Goal: Find specific page/section: Find specific page/section

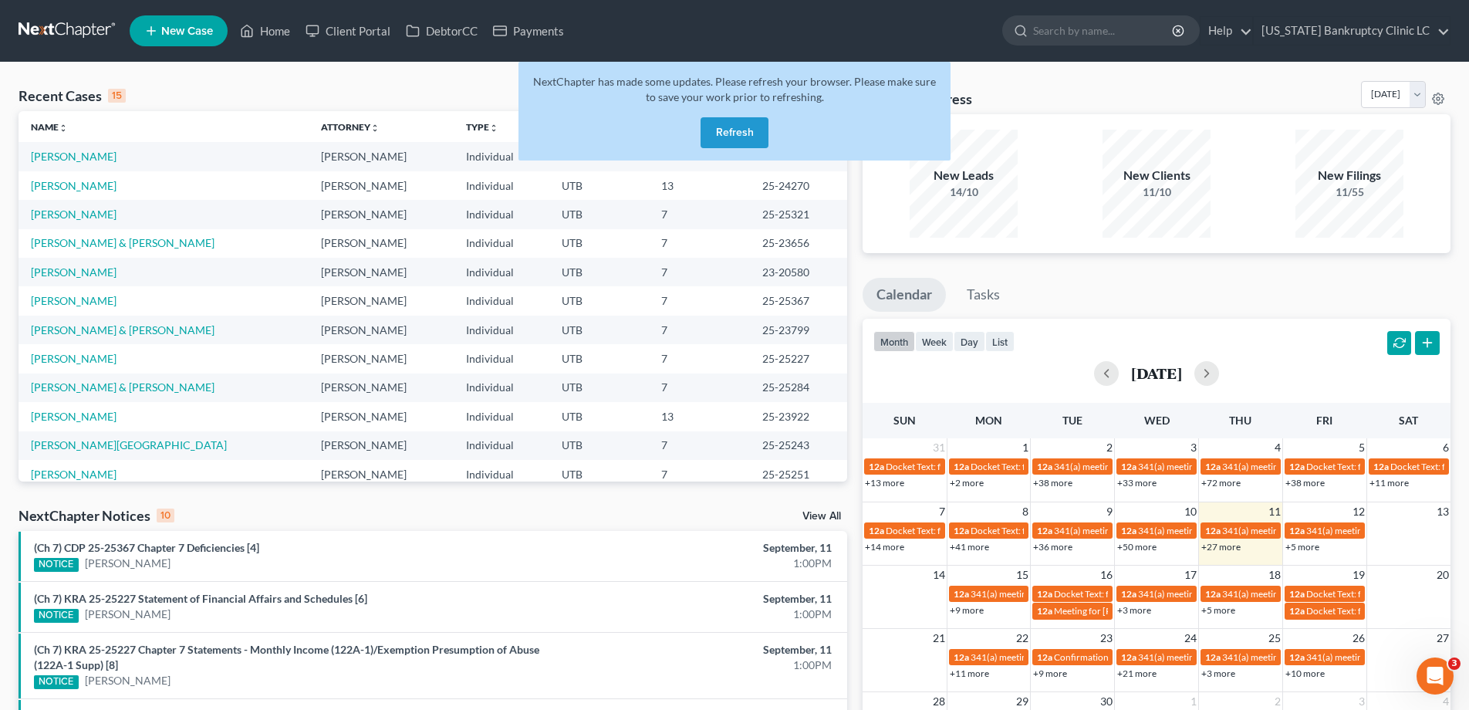
click at [739, 128] on button "Refresh" at bounding box center [735, 132] width 68 height 31
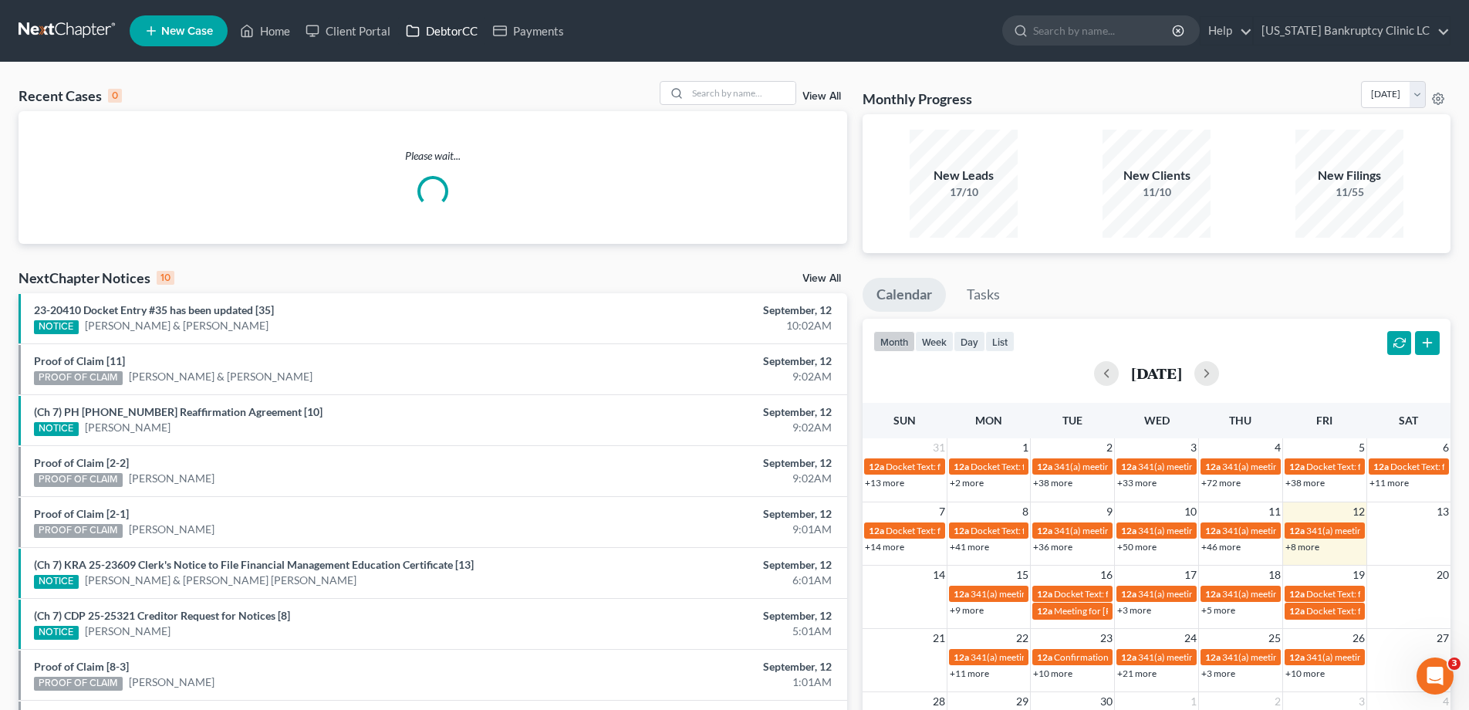
click at [449, 26] on link "DebtorCC" at bounding box center [441, 31] width 87 height 28
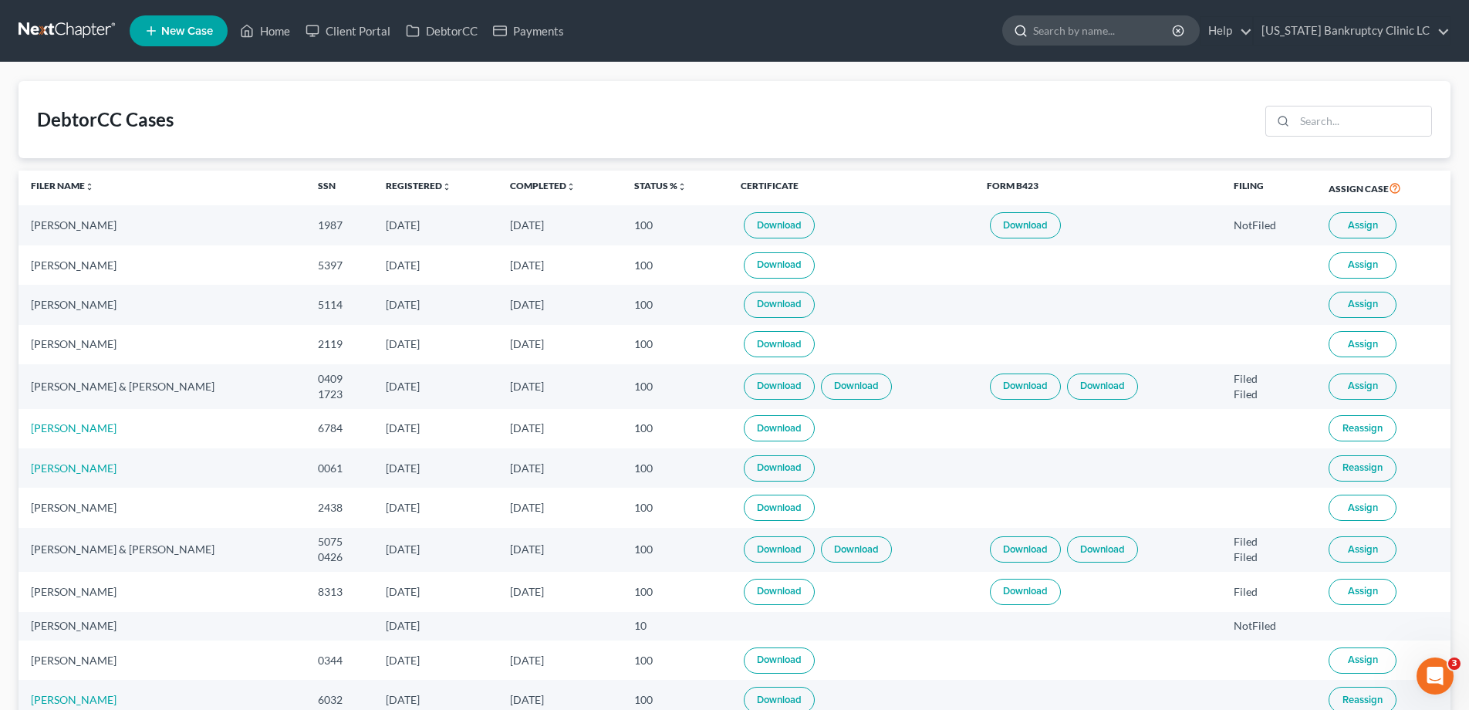
click at [1116, 33] on input "search" at bounding box center [1103, 30] width 141 height 29
type input "godwin"
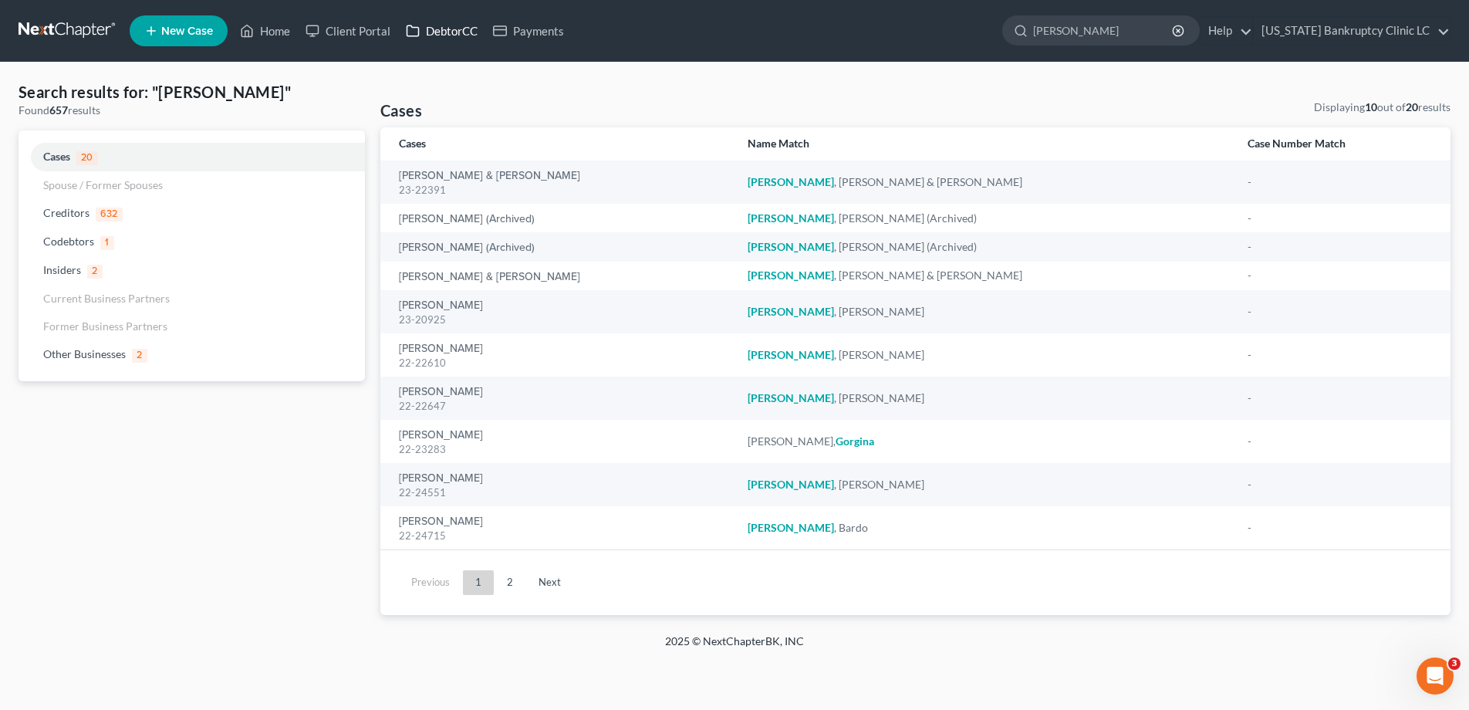
click at [458, 33] on link "DebtorCC" at bounding box center [441, 31] width 87 height 28
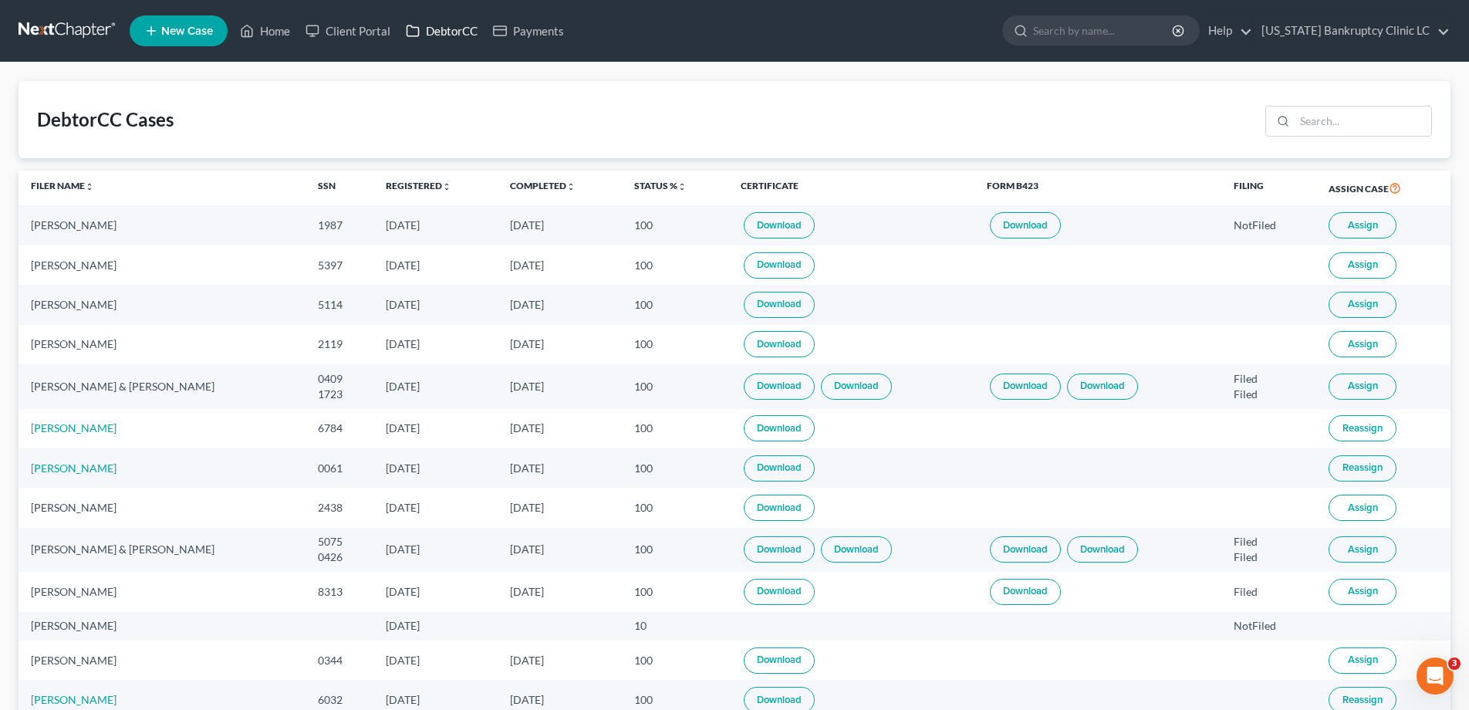
click at [438, 29] on link "DebtorCC" at bounding box center [441, 31] width 87 height 28
click at [451, 32] on link "DebtorCC" at bounding box center [441, 31] width 87 height 28
click at [1097, 39] on input "search" at bounding box center [1103, 30] width 141 height 29
type input "godwin"
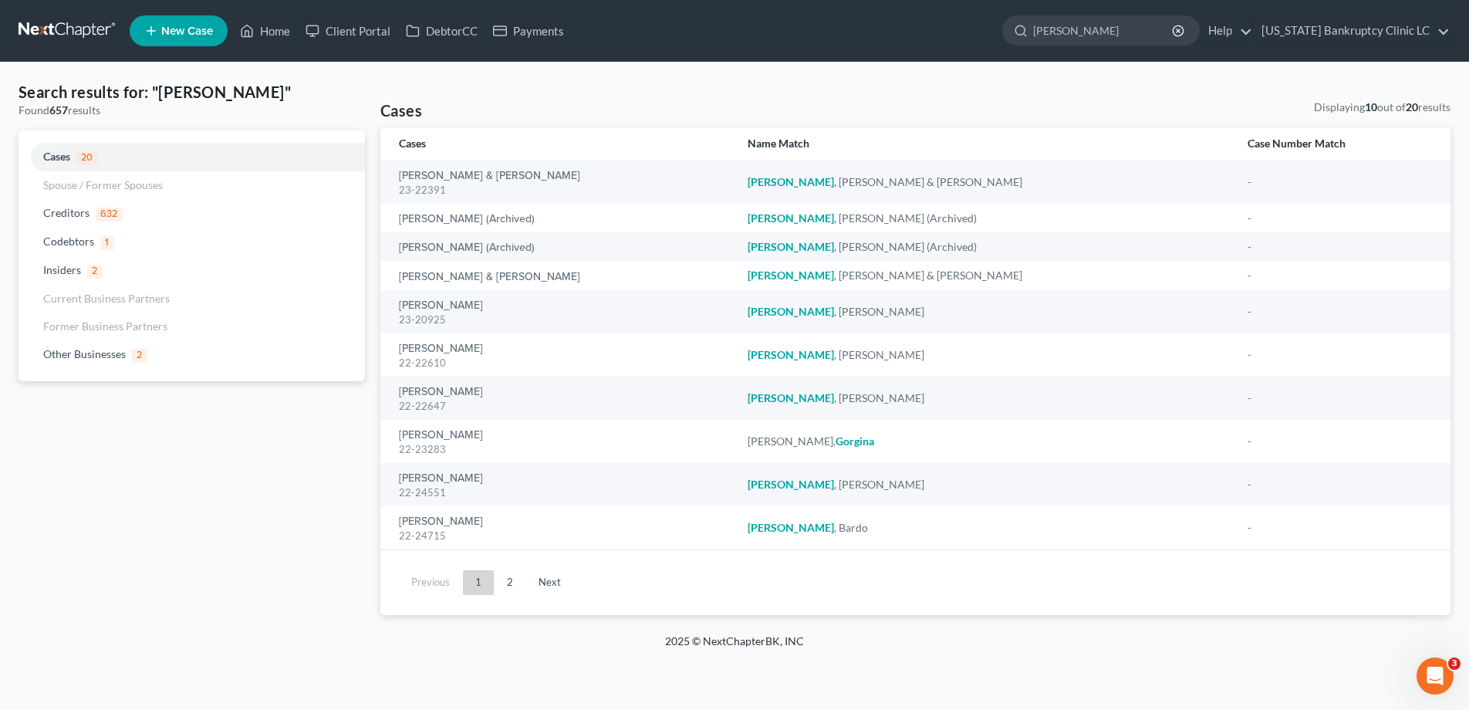
click at [45, 26] on link at bounding box center [68, 31] width 99 height 28
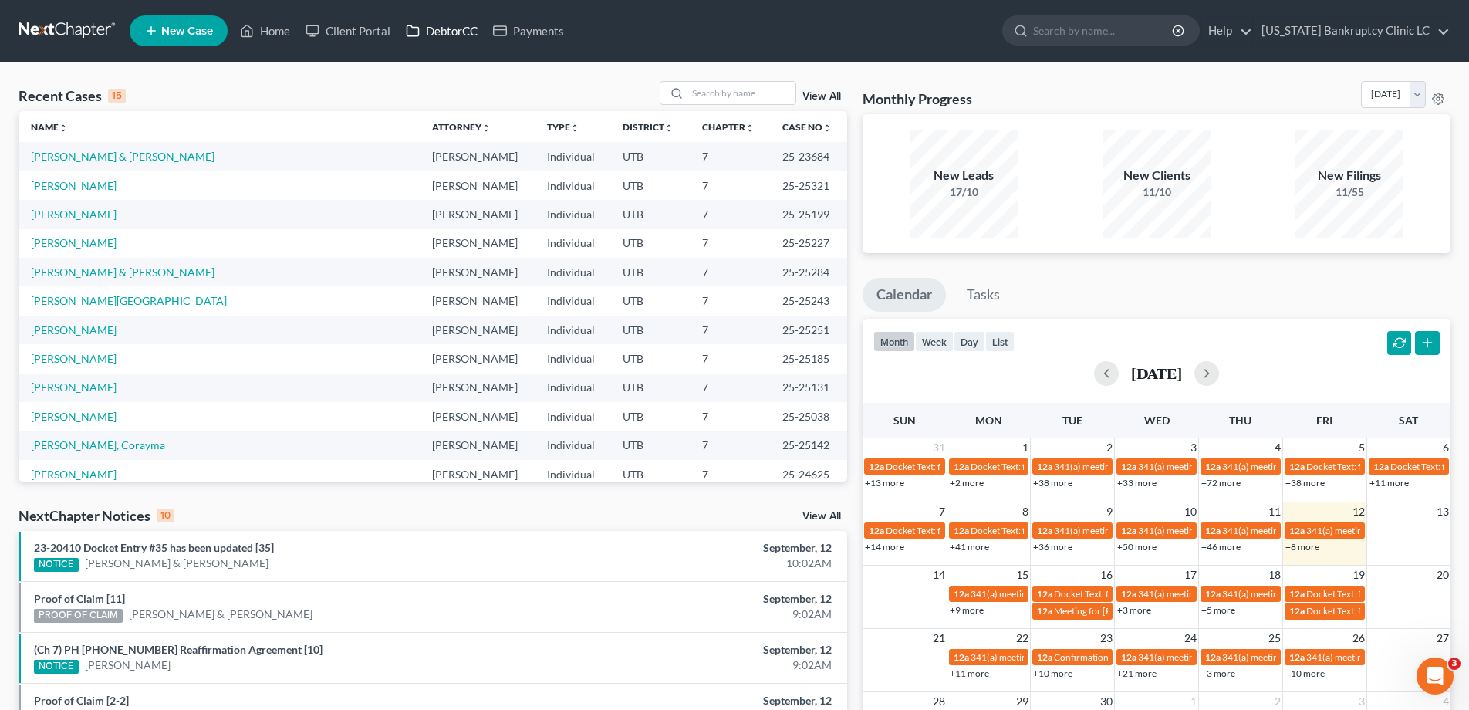
click at [467, 33] on link "DebtorCC" at bounding box center [441, 31] width 87 height 28
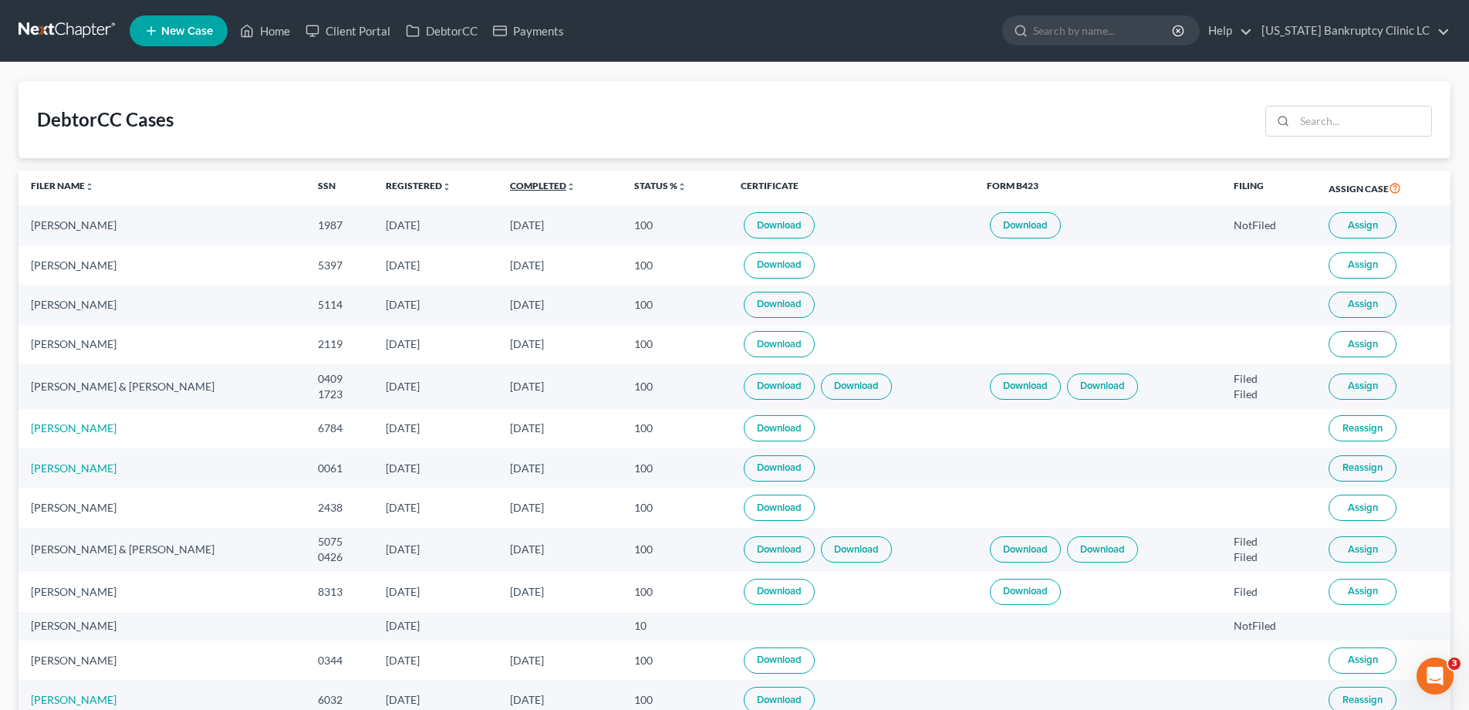
click at [566, 186] on icon "unfold_more" at bounding box center [570, 186] width 9 height 9
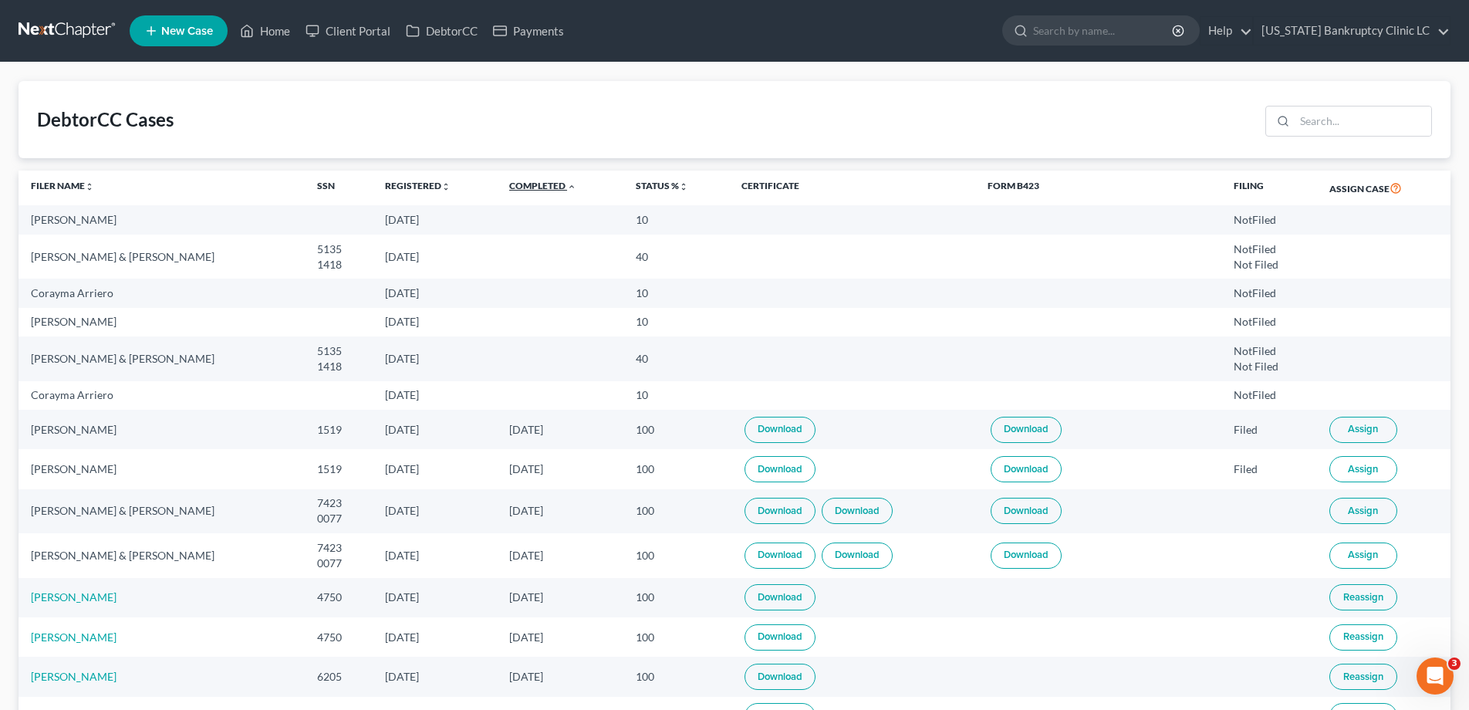
click at [567, 186] on icon "expand_less" at bounding box center [571, 186] width 9 height 9
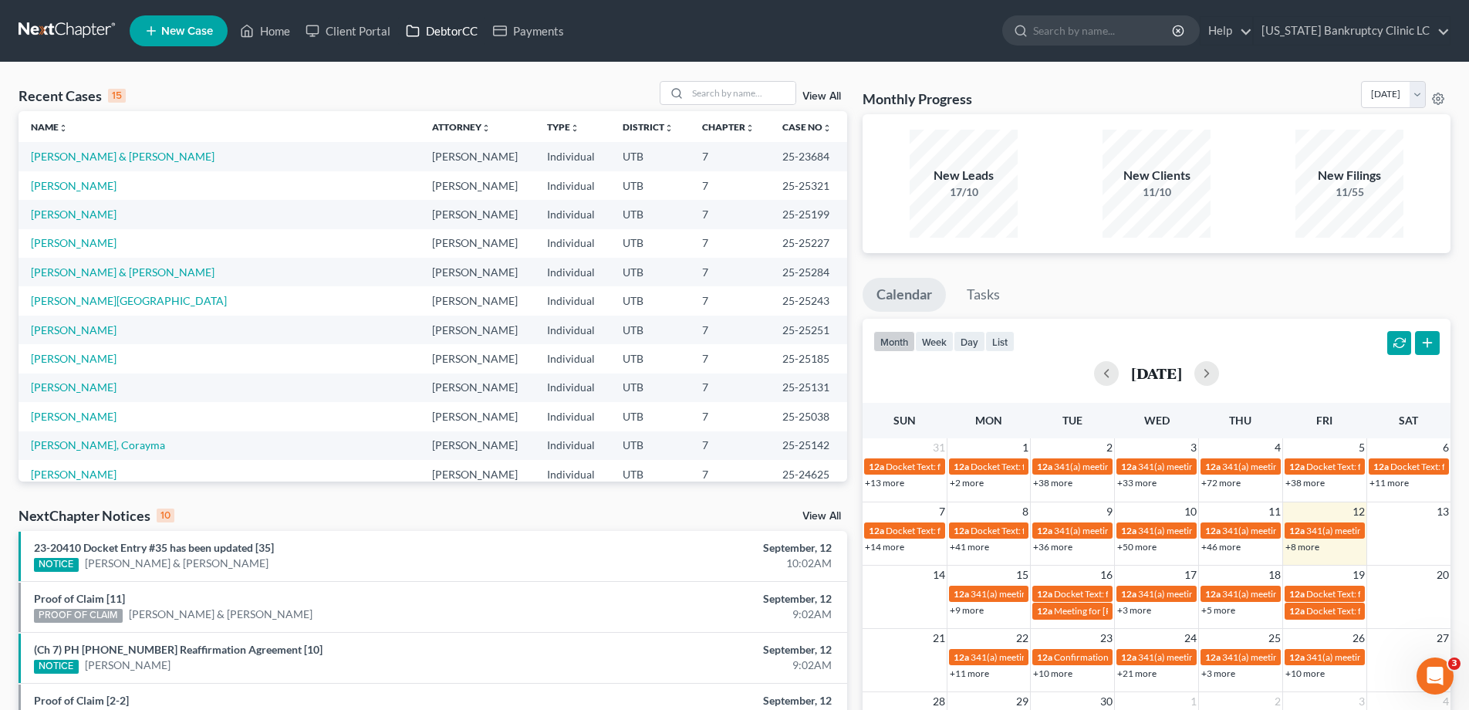
click at [440, 31] on link "DebtorCC" at bounding box center [441, 31] width 87 height 28
